Goal: Check status: Check status

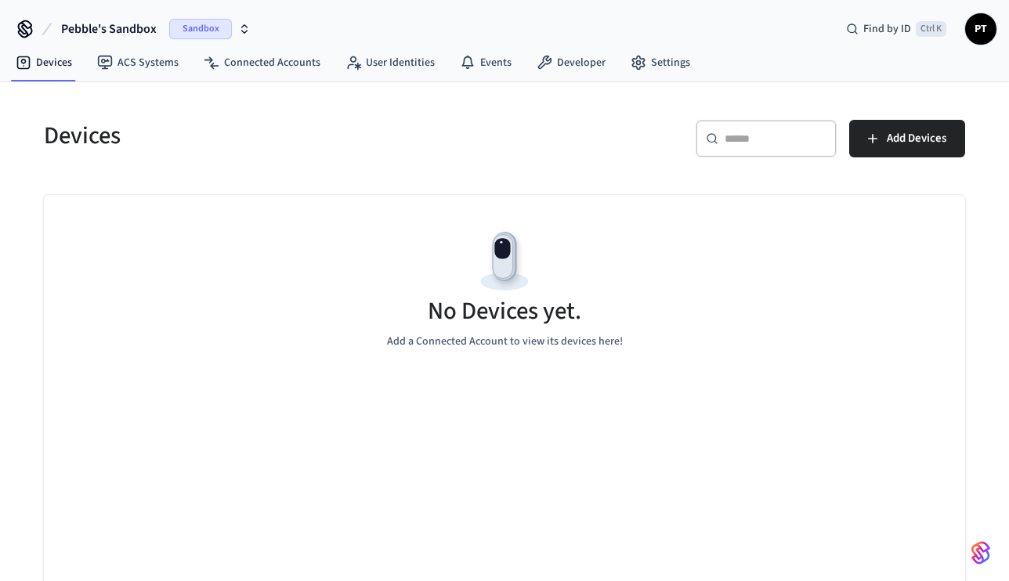
click at [245, 23] on icon "button" at bounding box center [244, 29] width 13 height 13
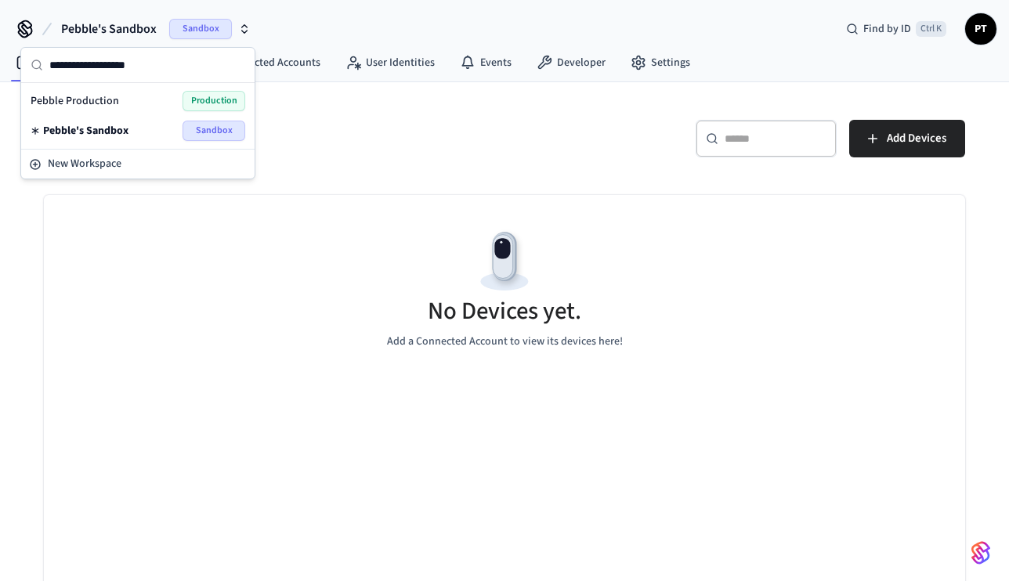
click at [132, 105] on div "Pebble Production Production" at bounding box center [138, 101] width 215 height 20
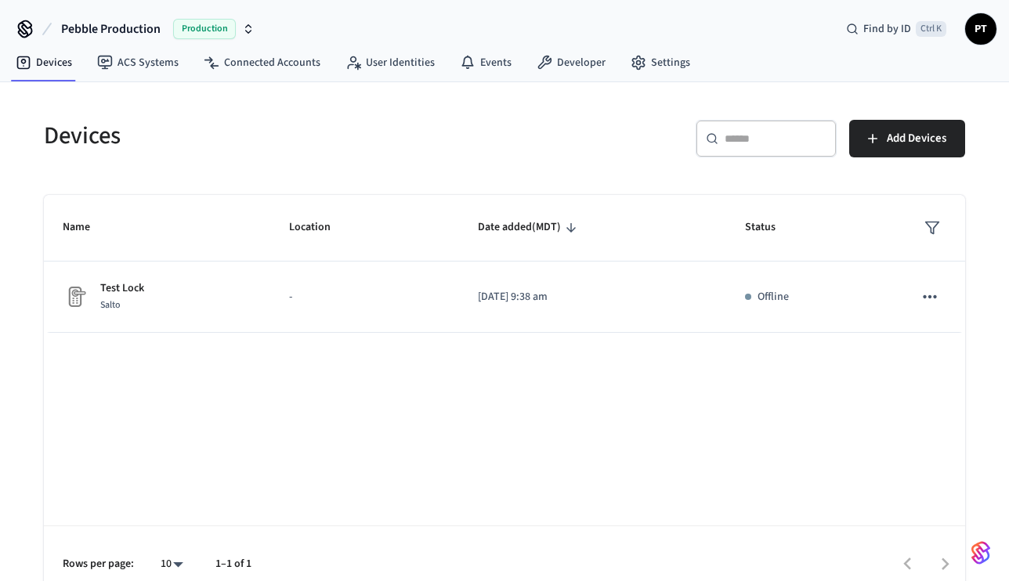
click at [298, 398] on div "Name Location Date added (MDT) Status Test Lock Salto - 2025/09/05 at 9:38 am O…" at bounding box center [504, 398] width 921 height 406
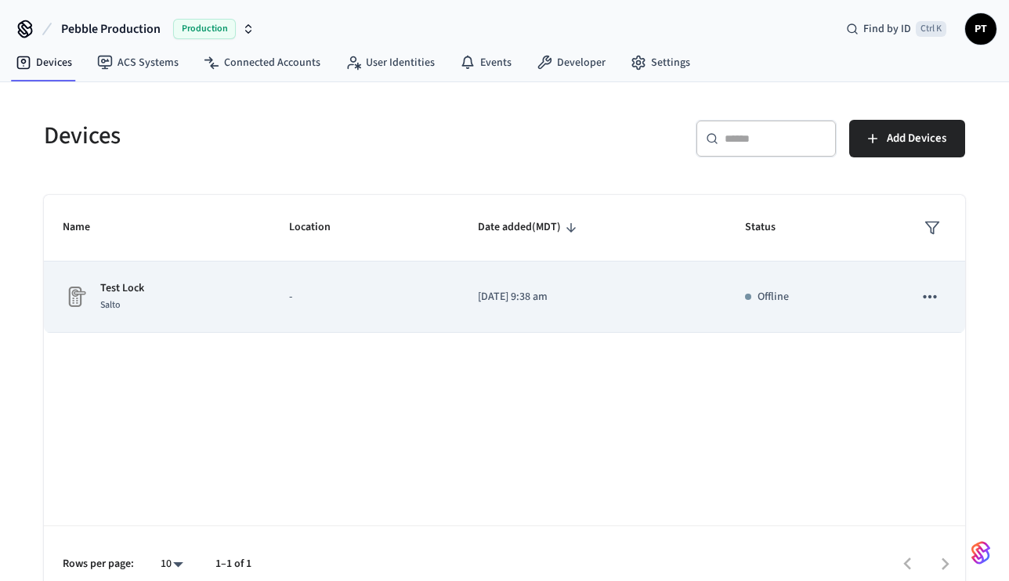
click at [341, 299] on p "-" at bounding box center [364, 297] width 151 height 16
